Goal: Task Accomplishment & Management: Manage account settings

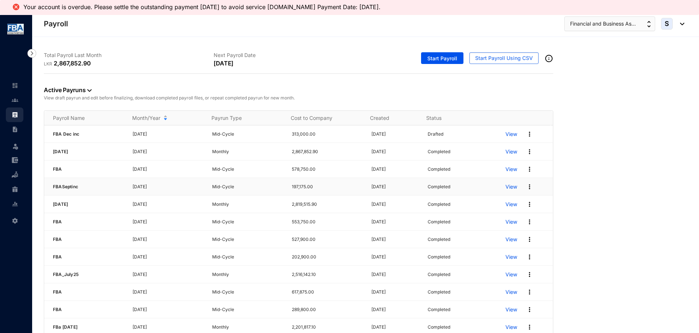
click at [505, 187] on p "View" at bounding box center [511, 186] width 12 height 7
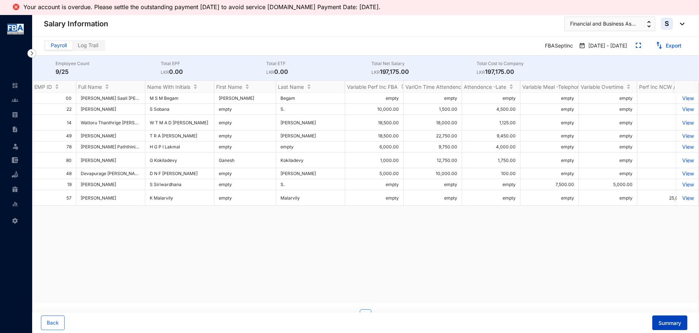
click at [663, 326] on span "Summary" at bounding box center [669, 322] width 23 height 7
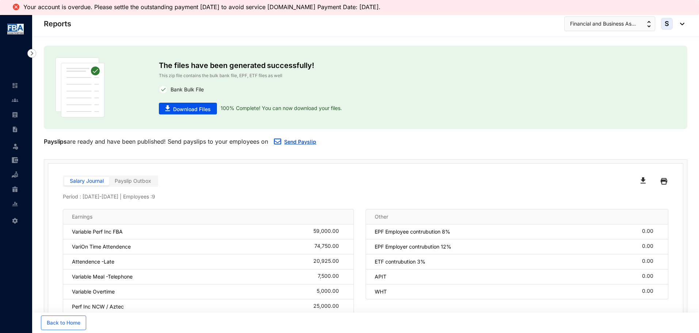
click at [281, 142] on img "button" at bounding box center [277, 141] width 7 height 6
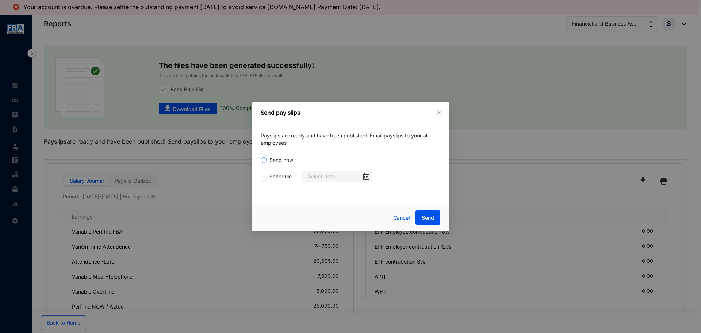
click at [263, 156] on label "Send now" at bounding box center [278, 160] width 35 height 8
click at [263, 157] on input "Send now" at bounding box center [264, 160] width 6 height 6
radio input "true"
click at [426, 215] on span "Send" at bounding box center [428, 217] width 12 height 7
click at [620, 27] on div "Send pay slips Payslips are ready and have been published. Email payslips to yo…" at bounding box center [350, 166] width 701 height 333
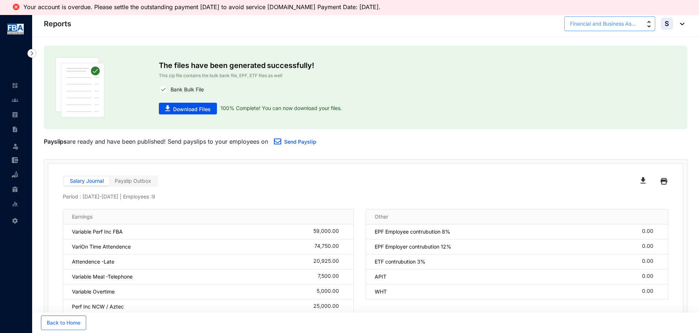
click at [581, 26] on span "Financial and Business As..." at bounding box center [603, 24] width 66 height 8
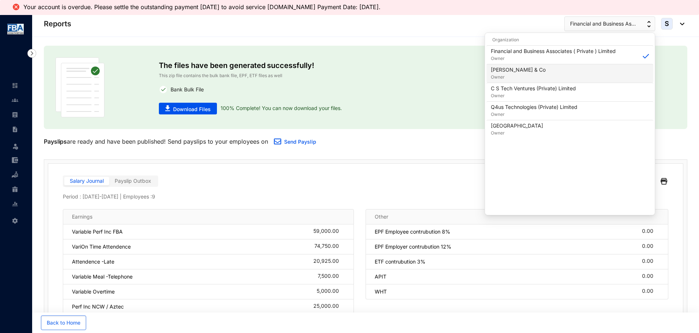
click at [498, 70] on p "[PERSON_NAME] & Co" at bounding box center [518, 69] width 55 height 7
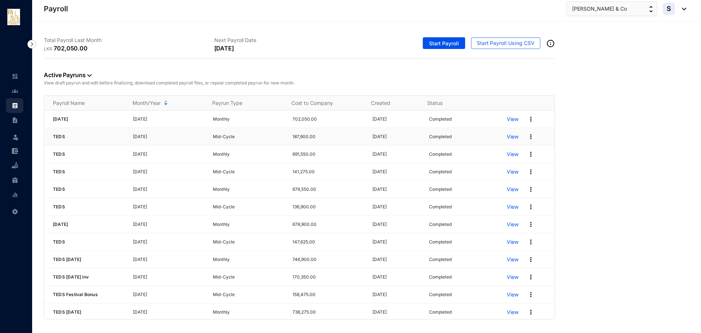
click at [508, 135] on p "View" at bounding box center [513, 136] width 12 height 7
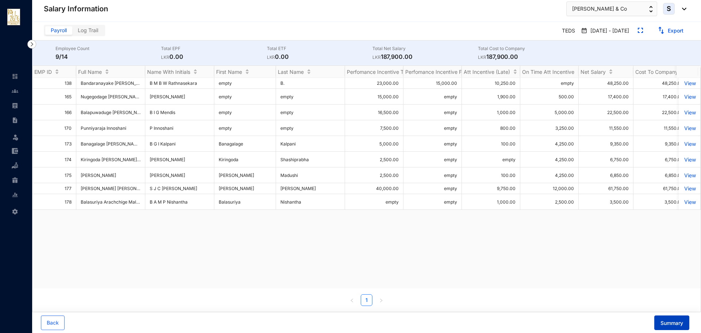
click at [661, 324] on span "Summary" at bounding box center [672, 322] width 23 height 7
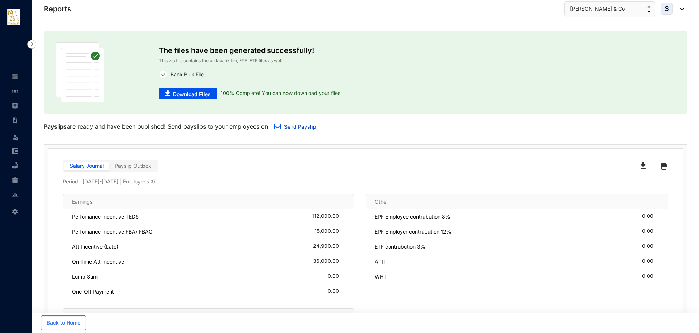
click at [286, 129] on link "Send Payslip" at bounding box center [300, 126] width 32 height 6
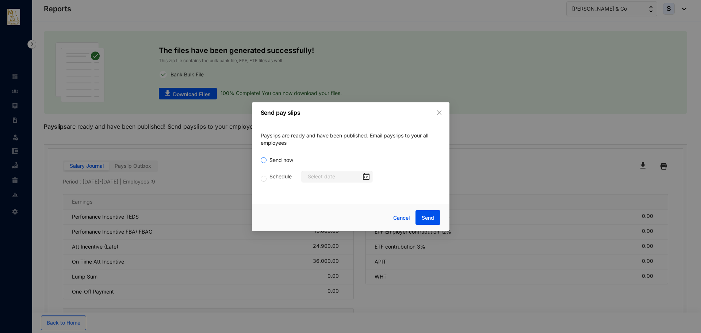
click at [269, 158] on span "Send now" at bounding box center [282, 160] width 30 height 8
click at [267, 158] on input "Send now" at bounding box center [264, 160] width 6 height 6
radio input "true"
click at [422, 215] on span "Send" at bounding box center [428, 217] width 12 height 7
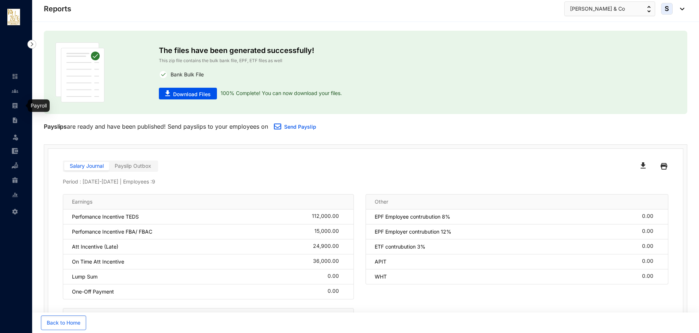
click at [14, 108] on img at bounding box center [15, 105] width 7 height 7
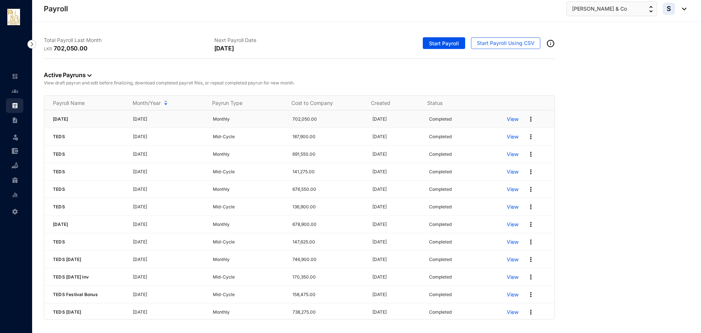
click at [507, 118] on p "View" at bounding box center [513, 118] width 12 height 7
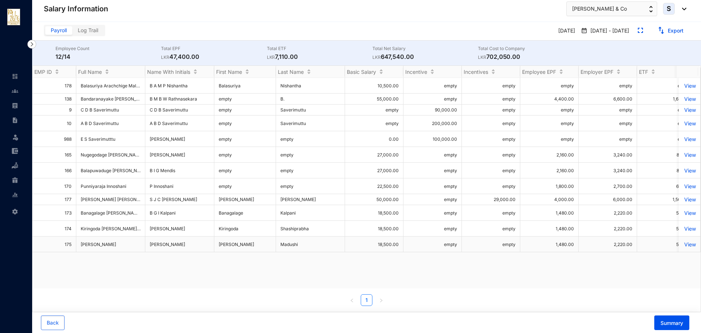
click at [683, 241] on p "View" at bounding box center [689, 244] width 13 height 6
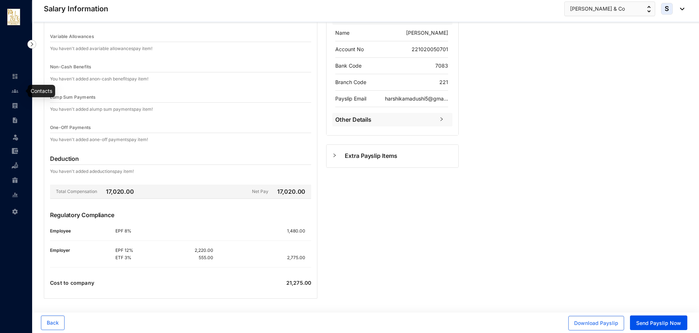
click at [15, 94] on img at bounding box center [15, 91] width 7 height 7
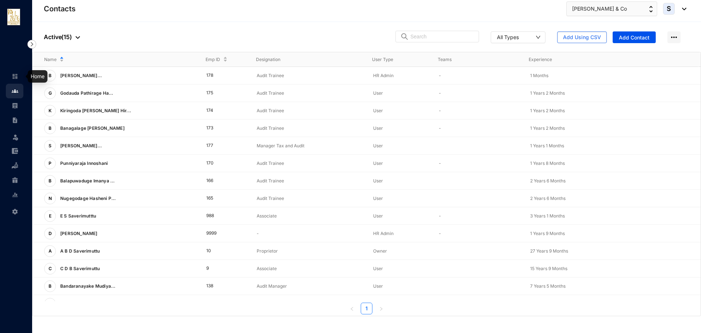
click at [15, 80] on link at bounding box center [21, 76] width 18 height 7
